Goal: Navigation & Orientation: Find specific page/section

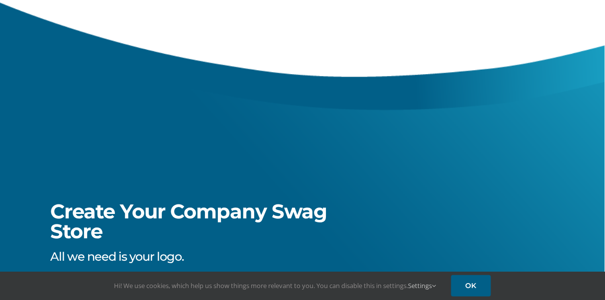
scroll to position [149, 0]
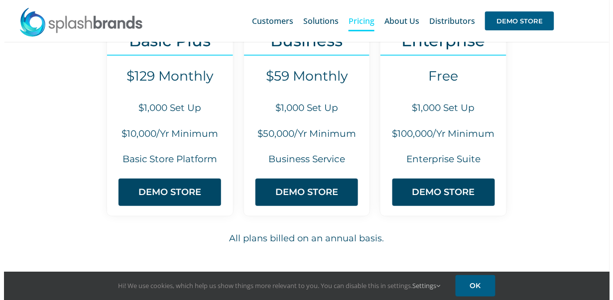
scroll to position [50, 0]
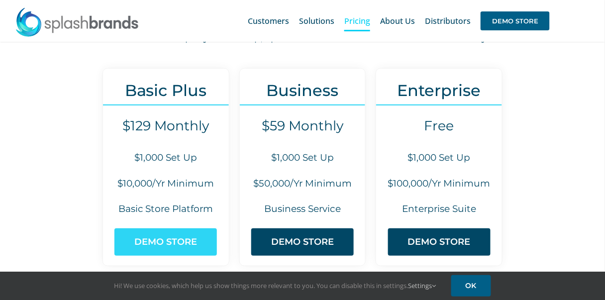
click at [176, 239] on span "DEMO STORE" at bounding box center [165, 242] width 63 height 10
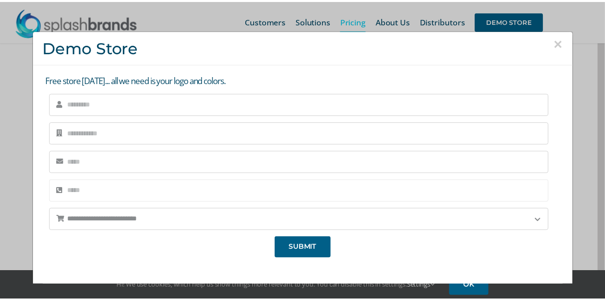
scroll to position [92, 0]
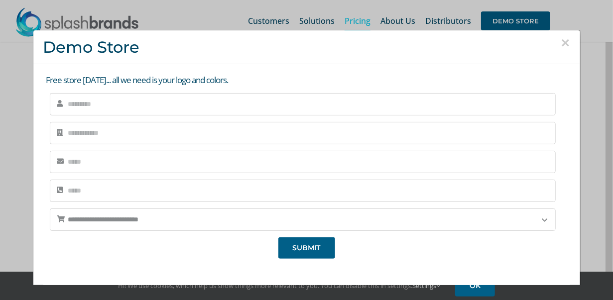
click at [561, 43] on button "×" at bounding box center [565, 42] width 9 height 15
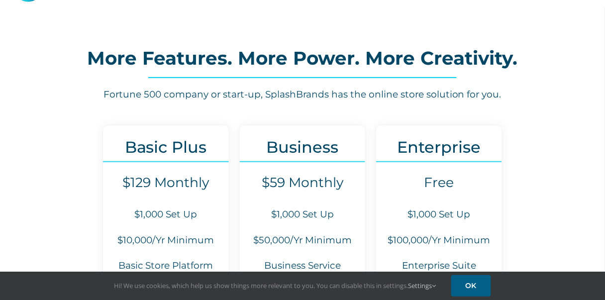
scroll to position [0, 0]
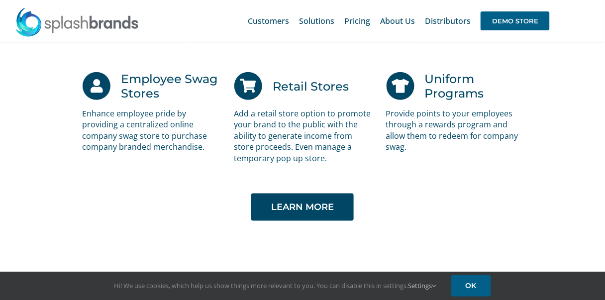
scroll to position [1975, 0]
